Goal: Task Accomplishment & Management: Complete application form

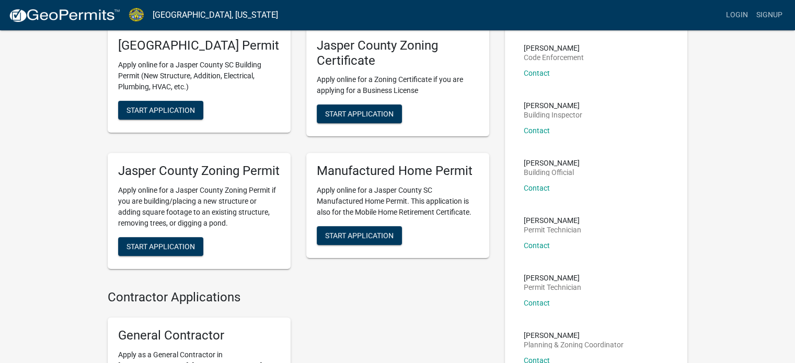
scroll to position [82, 0]
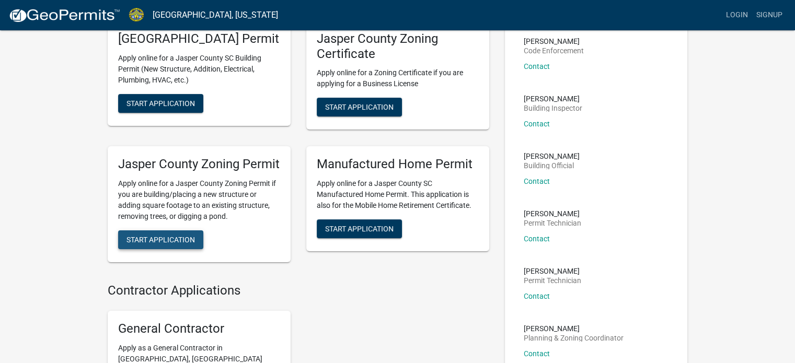
click at [165, 244] on span "Start Application" at bounding box center [161, 240] width 68 height 8
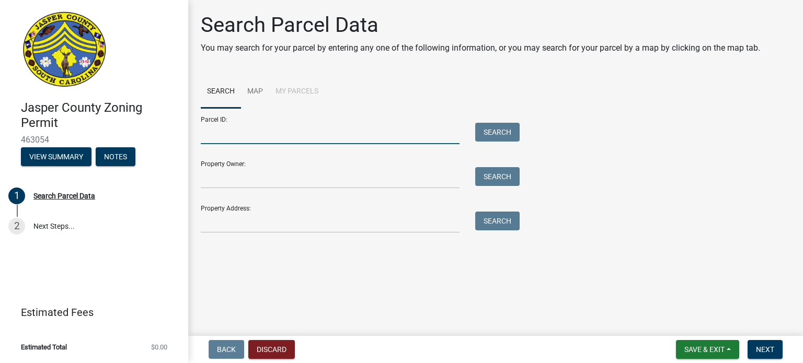
click at [261, 130] on input "Parcel ID:" at bounding box center [330, 133] width 259 height 21
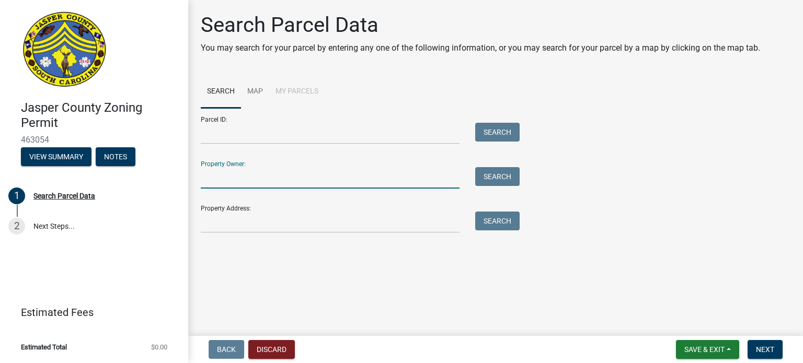
click at [248, 177] on input "Property Owner:" at bounding box center [330, 177] width 259 height 21
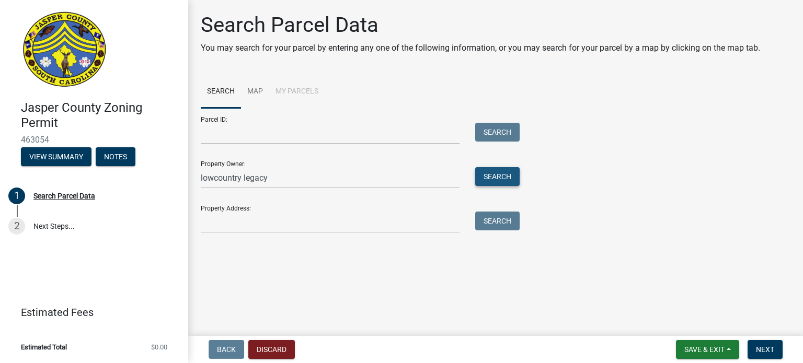
click at [494, 179] on button "Search" at bounding box center [497, 176] width 44 height 19
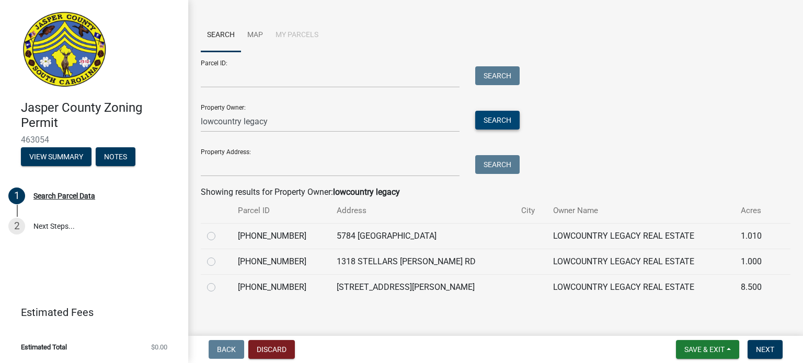
scroll to position [65, 0]
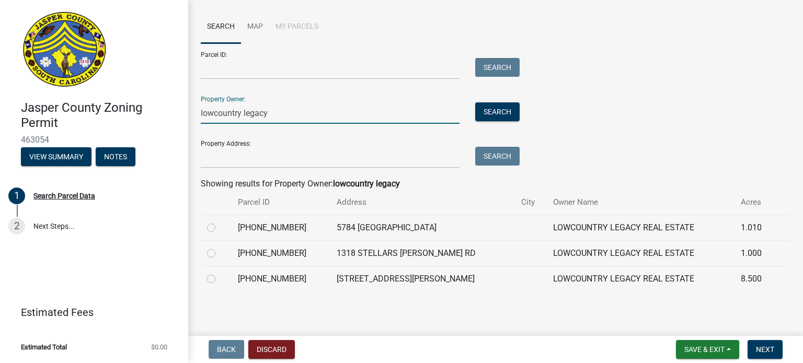
click at [300, 114] on input "lowcountry legacy" at bounding box center [330, 112] width 259 height 21
type input "carolina heritage"
click at [480, 112] on button "Search" at bounding box center [497, 111] width 44 height 19
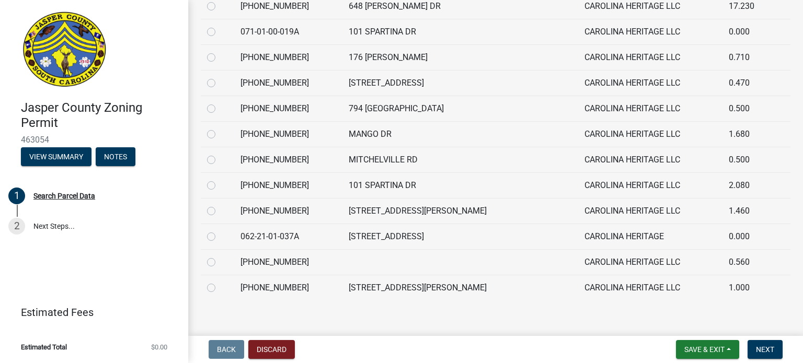
scroll to position [313, 0]
click at [220, 153] on label at bounding box center [220, 153] width 0 height 0
click at [220, 158] on input "radio" at bounding box center [223, 156] width 7 height 7
radio input "true"
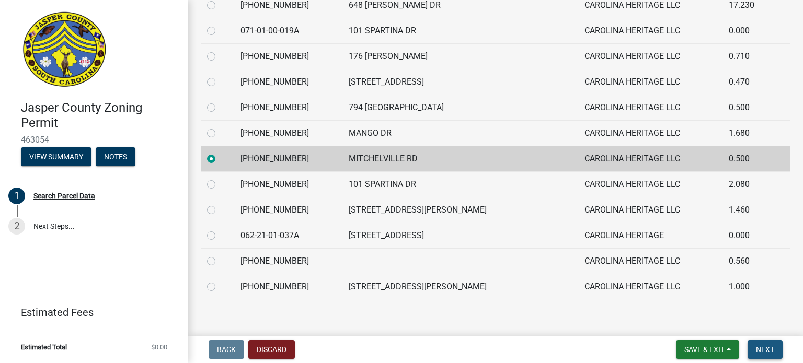
click at [765, 347] on span "Next" at bounding box center [765, 350] width 18 height 8
